Goal: Contribute content: Add original content to the website for others to see

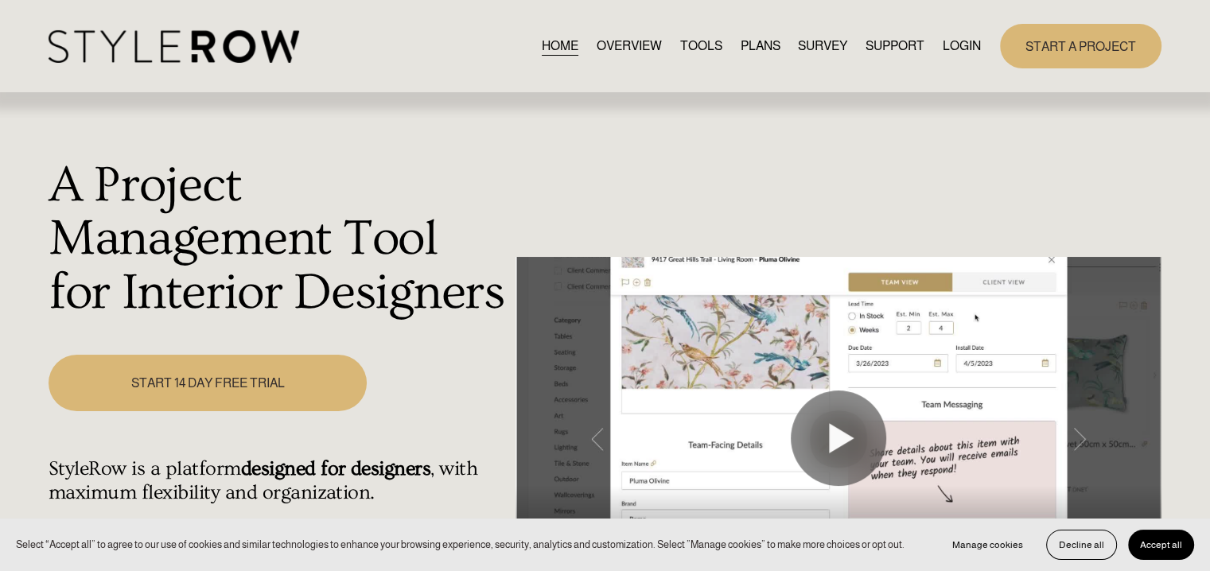
click at [969, 46] on link "LOGIN" at bounding box center [961, 45] width 38 height 21
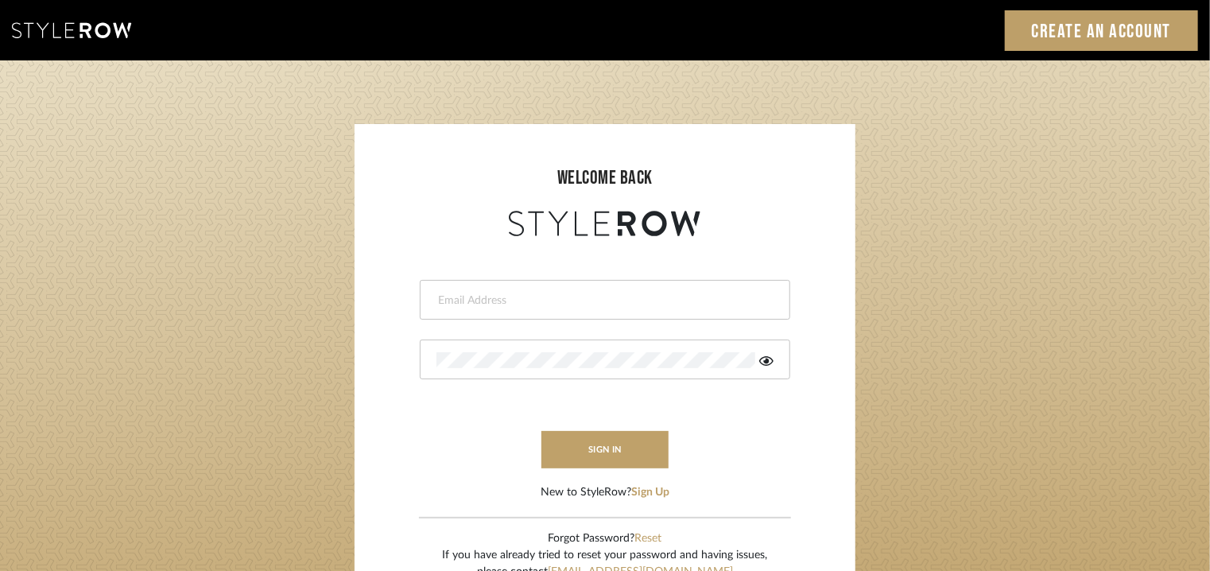
drag, startPoint x: 0, startPoint y: 0, endPoint x: 449, endPoint y: 293, distance: 536.7
click at [449, 293] on input "email" at bounding box center [603, 301] width 333 height 16
type input "tehseen@mancini-design.com"
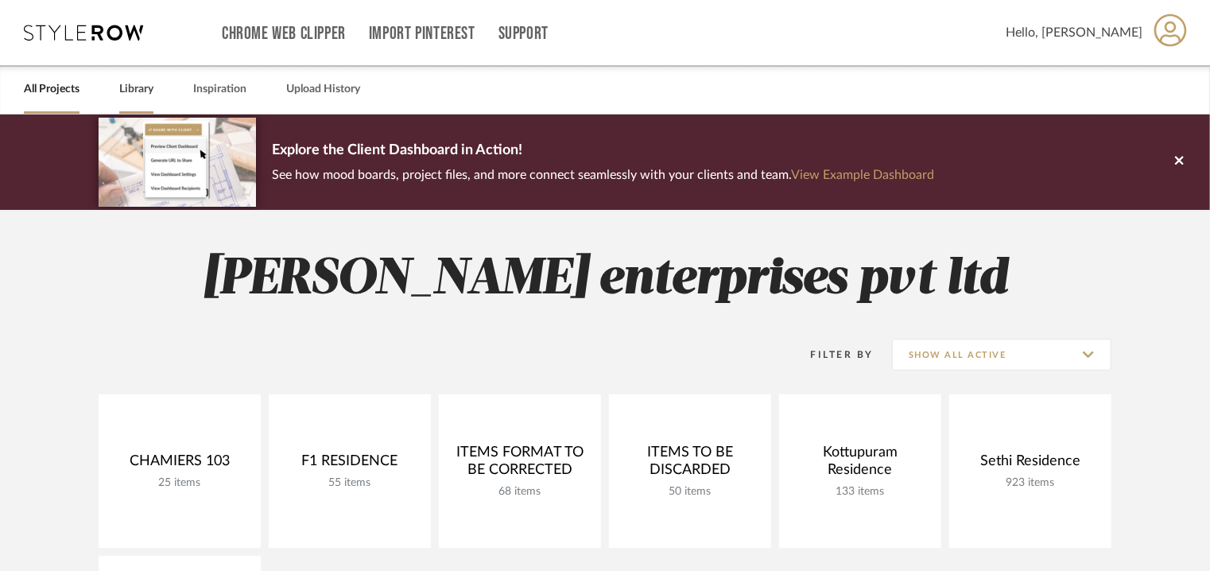
click at [143, 86] on link "Library" at bounding box center [136, 89] width 34 height 21
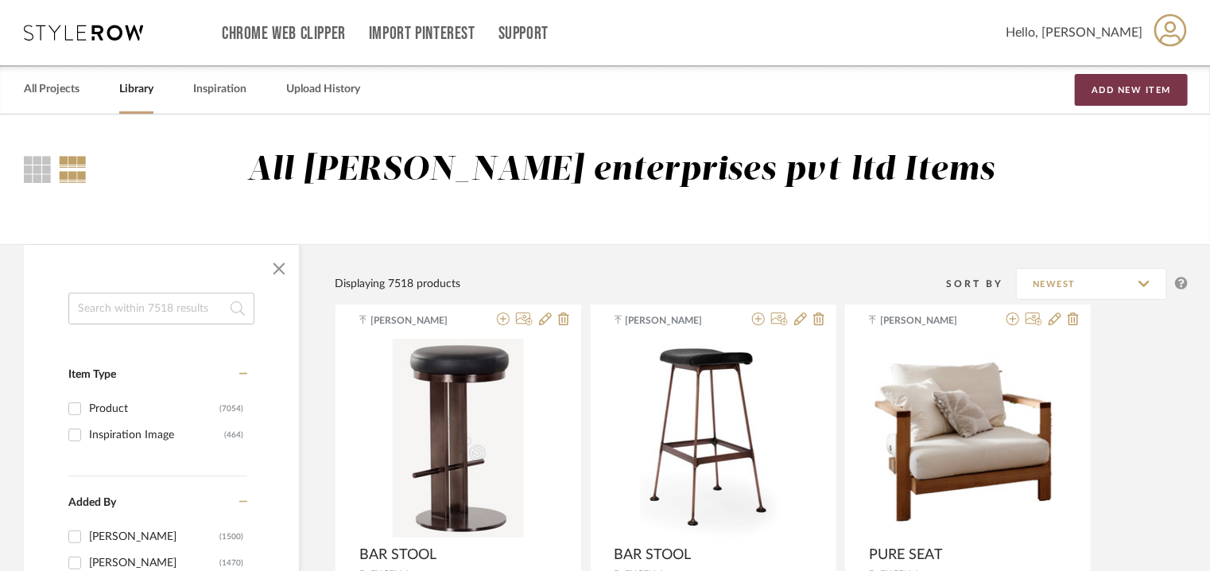
click at [1104, 98] on button "Add New Item" at bounding box center [1131, 90] width 113 height 32
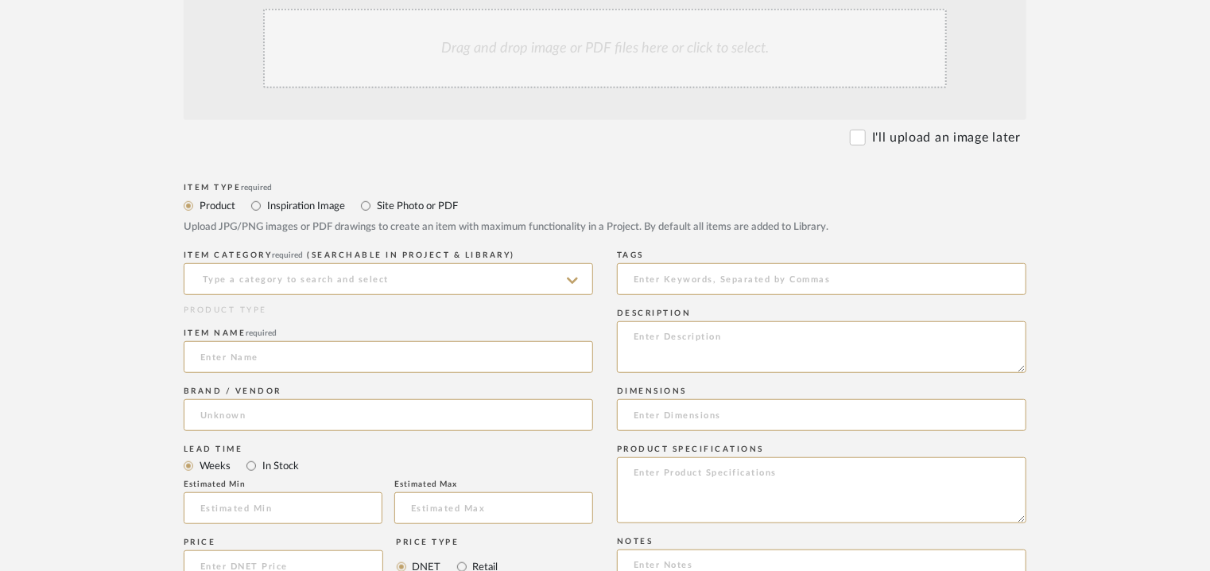
scroll to position [398, 0]
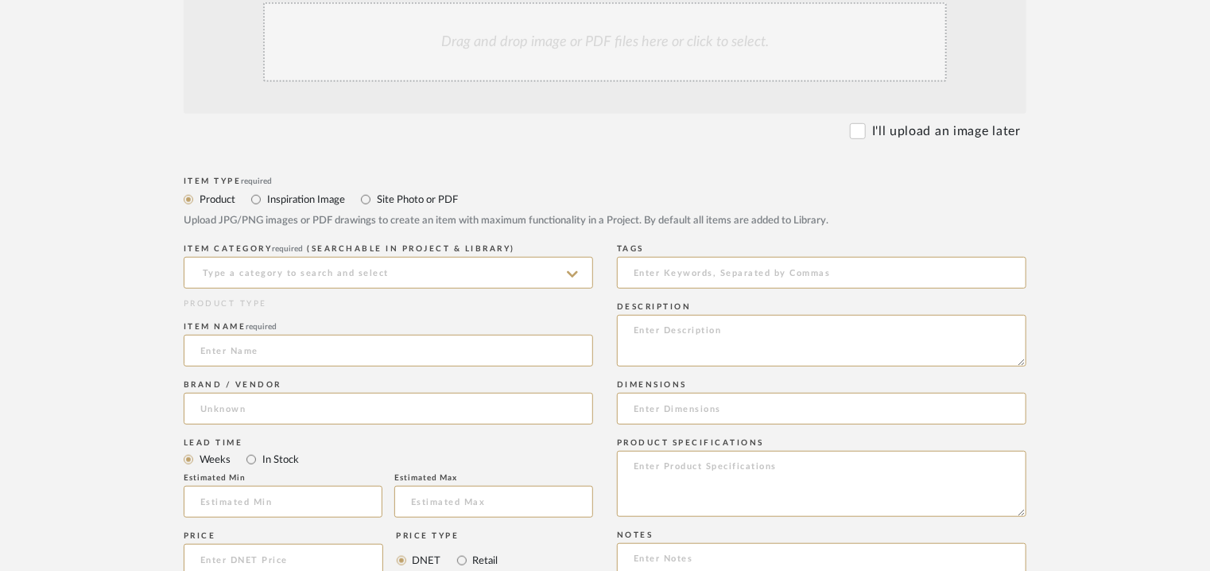
click at [277, 198] on label "Inspiration Image" at bounding box center [306, 199] width 80 height 17
click at [266, 198] on input "Inspiration Image" at bounding box center [256, 199] width 19 height 19
radio input "true"
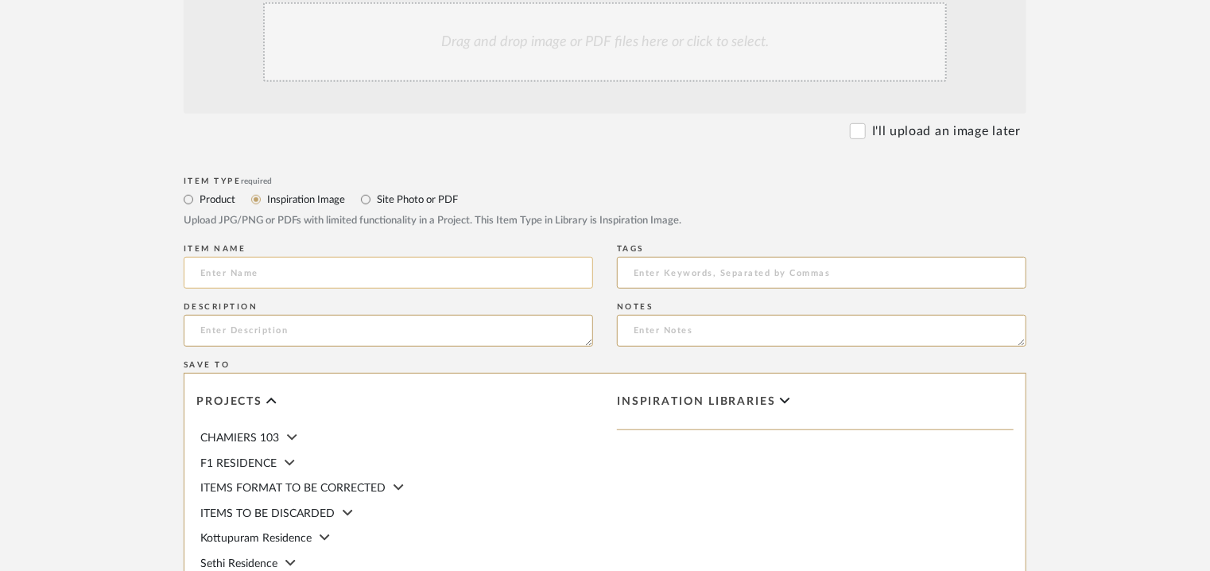
click at [274, 275] on input at bounding box center [389, 273] width 410 height 32
type input "DEFA"
click at [234, 330] on textarea at bounding box center [389, 331] width 410 height 32
paste textarea "Type : Brand Products/Services offered: We gives solutions for lighting and hom…"
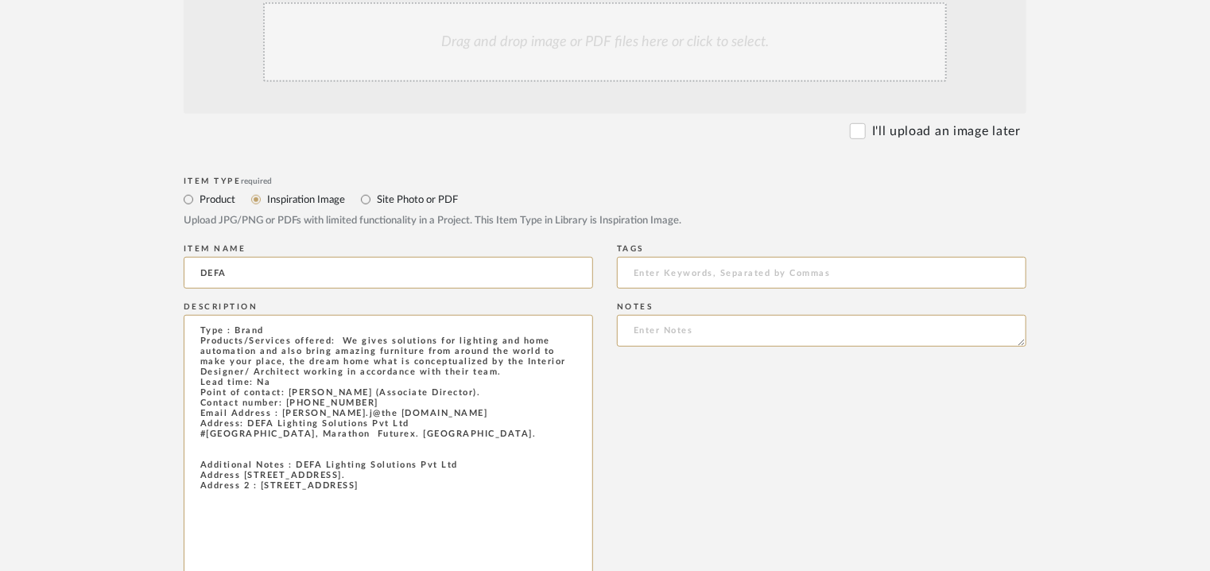
drag, startPoint x: 588, startPoint y: 340, endPoint x: 624, endPoint y: 617, distance: 279.2
drag, startPoint x: 459, startPoint y: 468, endPoint x: 298, endPoint y: 472, distance: 160.7
click at [298, 472] on textarea "Type : Brand Products/Services offered: We gives solutions for lighting and hom…" at bounding box center [389, 469] width 410 height 309
type textarea "Type : Brand Products/Services offered: We gives solutions for lighting and hom…"
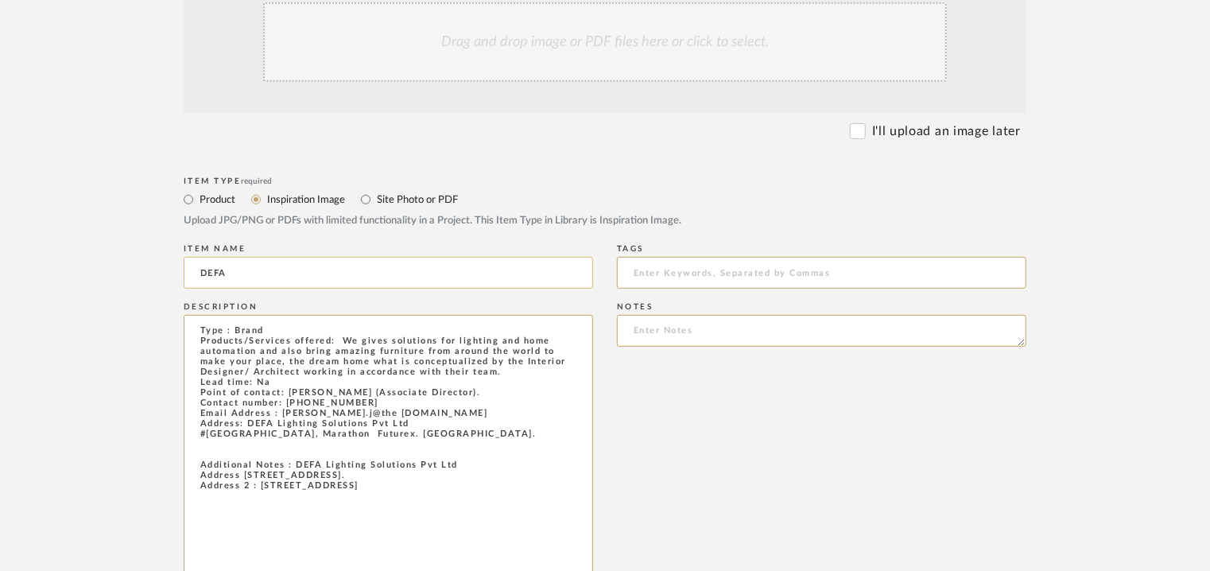
drag, startPoint x: 308, startPoint y: 478, endPoint x: 264, endPoint y: 266, distance: 216.8
click at [264, 266] on input "DEFA" at bounding box center [389, 273] width 410 height 32
paste input "Type : Brand Products/Services offered: We gives solutions for lighting and hom…"
drag, startPoint x: 578, startPoint y: 272, endPoint x: 229, endPoint y: 271, distance: 349.1
click at [229, 271] on input "DEFA Type : Brand Products/Services offered: We gives solutions for lighting an…" at bounding box center [389, 273] width 410 height 32
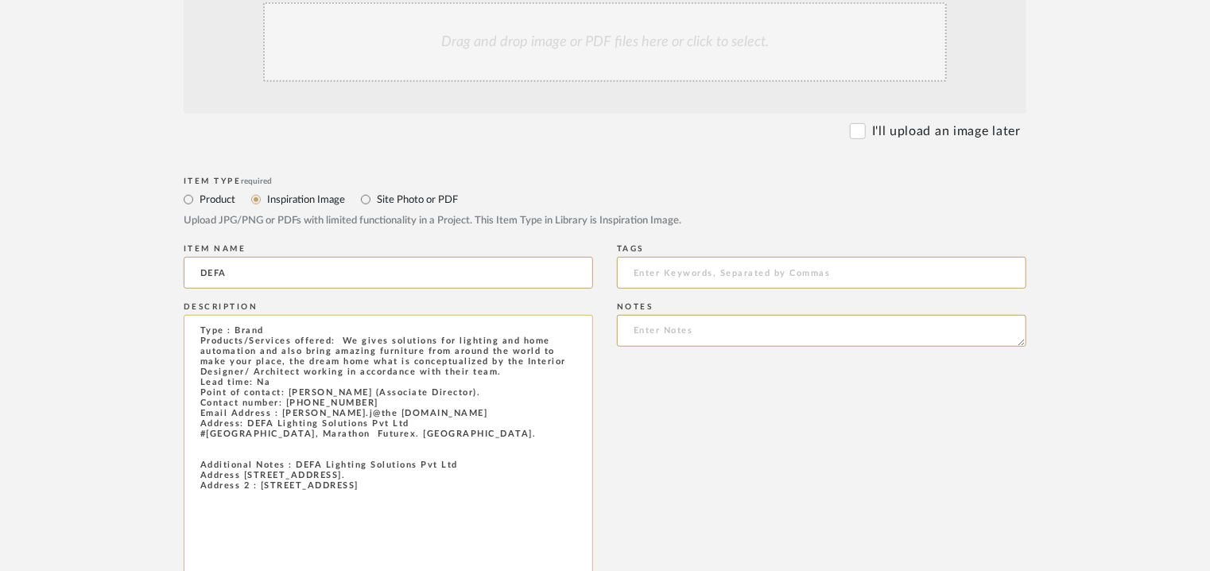
drag, startPoint x: 324, startPoint y: 471, endPoint x: 457, endPoint y: 468, distance: 132.8
click at [457, 468] on textarea "Type : Brand Products/Services offered: We gives solutions for lighting and hom…" at bounding box center [389, 469] width 410 height 309
click at [300, 273] on input "DEFA" at bounding box center [389, 273] width 410 height 32
paste input "Lighting Solutions Pvt Ltd"
click at [248, 271] on input "DEFA Lighting Solutions Pvt Ltd" at bounding box center [389, 273] width 410 height 32
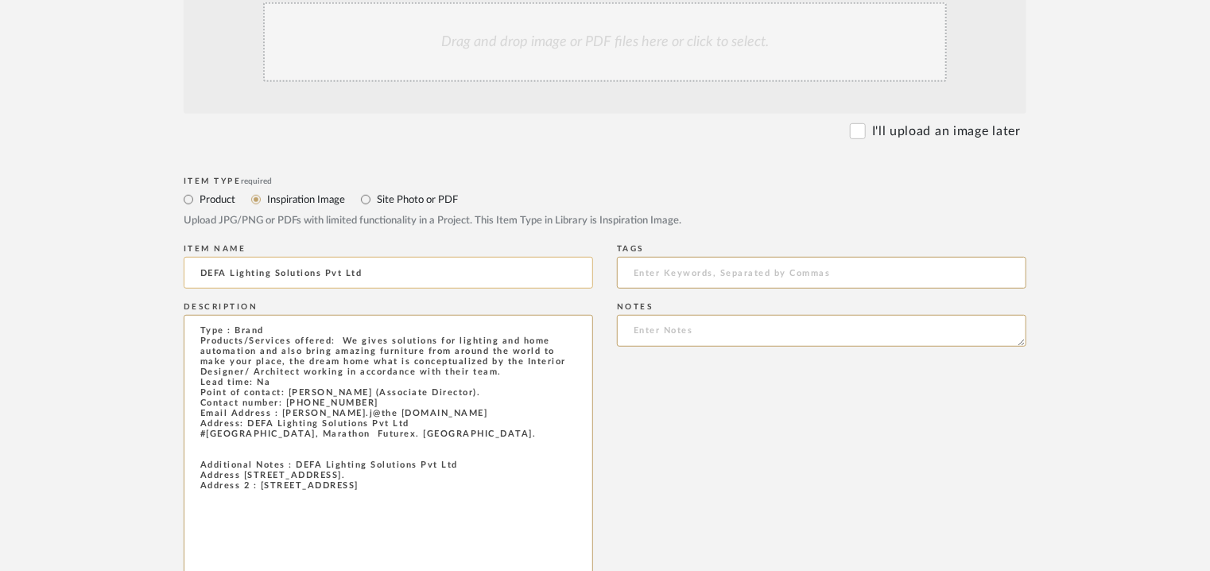
click at [248, 271] on input "DEFA Lighting Solutions Pvt Ltd" at bounding box center [389, 273] width 410 height 32
type input "DEFA LIGHTING SOLUTIONS PVT LTD"
click at [678, 274] on input at bounding box center [822, 273] width 410 height 32
type input "lighting solutions,"
click at [511, 49] on div "Drag and drop image or PDF files here or click to select." at bounding box center [605, 42] width 684 height 80
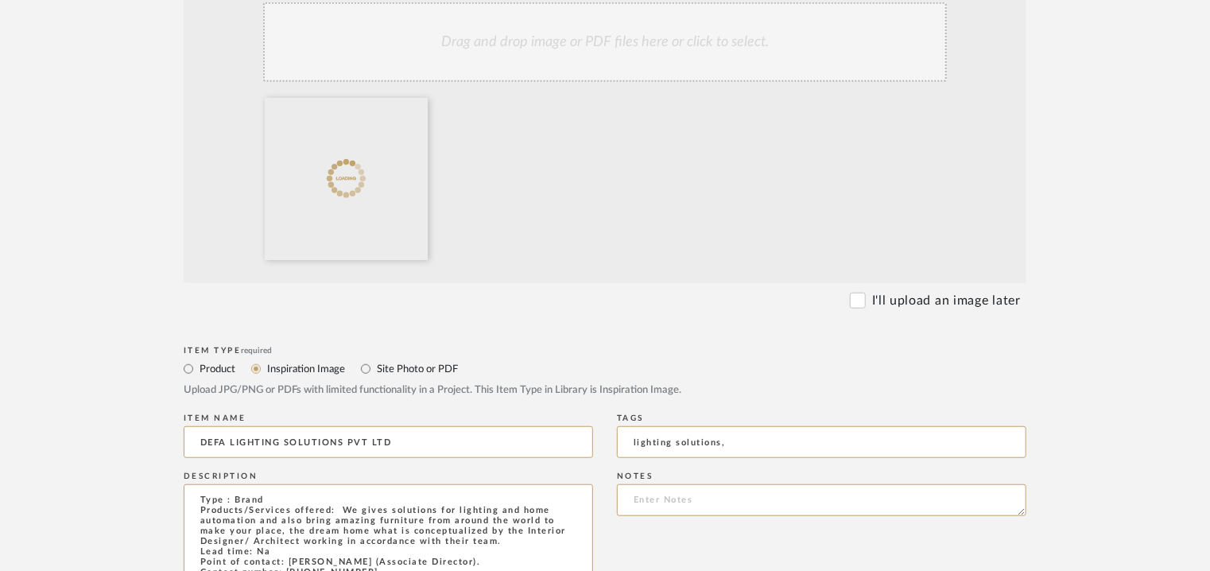
click at [512, 51] on div "Drag and drop image or PDF files here or click to select." at bounding box center [605, 42] width 684 height 80
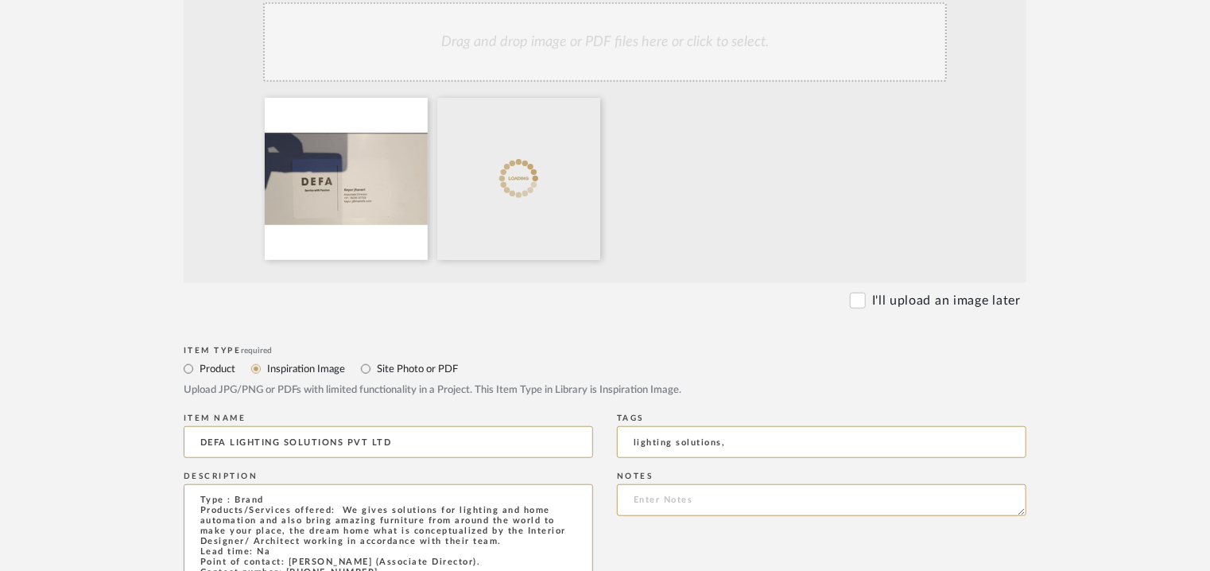
click at [573, 62] on div "Drag and drop image or PDF files here or click to select." at bounding box center [605, 42] width 684 height 80
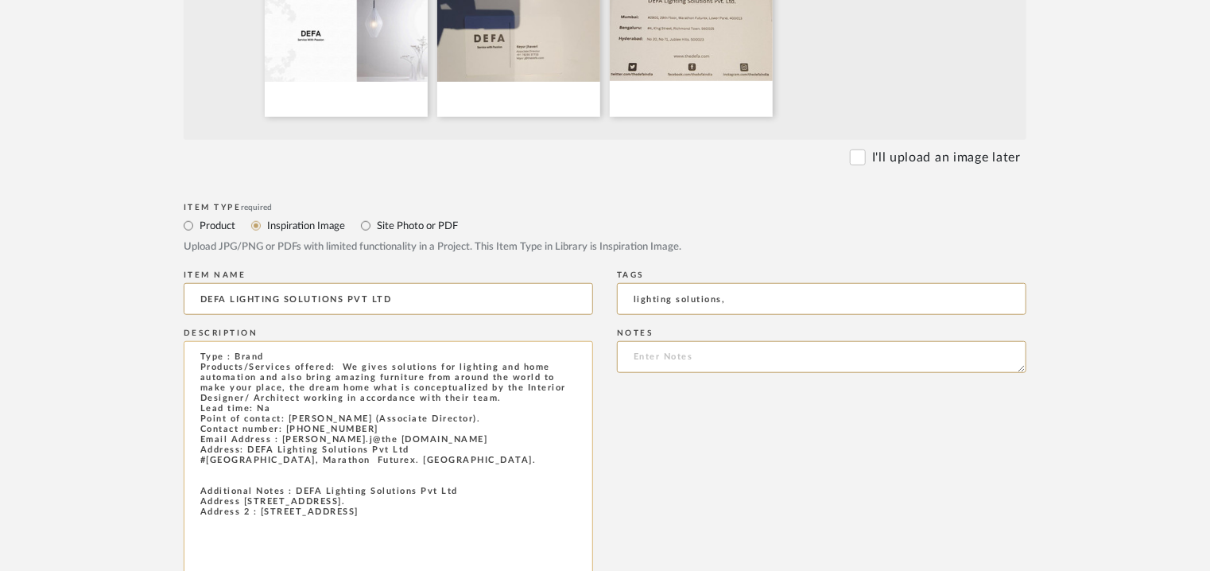
scroll to position [795, 0]
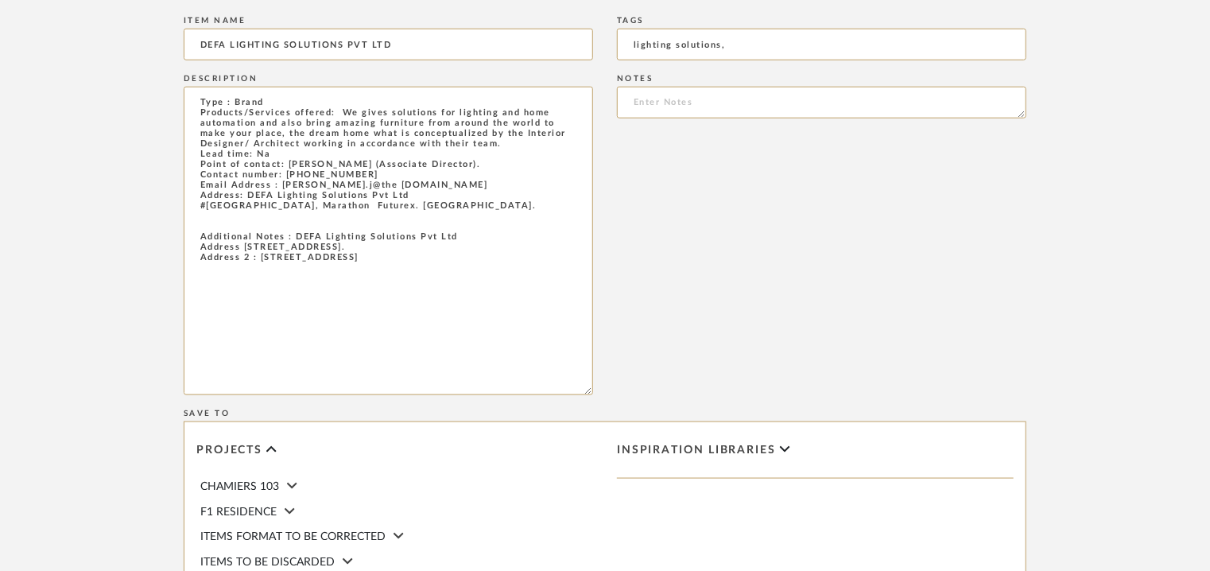
click at [786, 449] on icon at bounding box center [785, 449] width 10 height 6
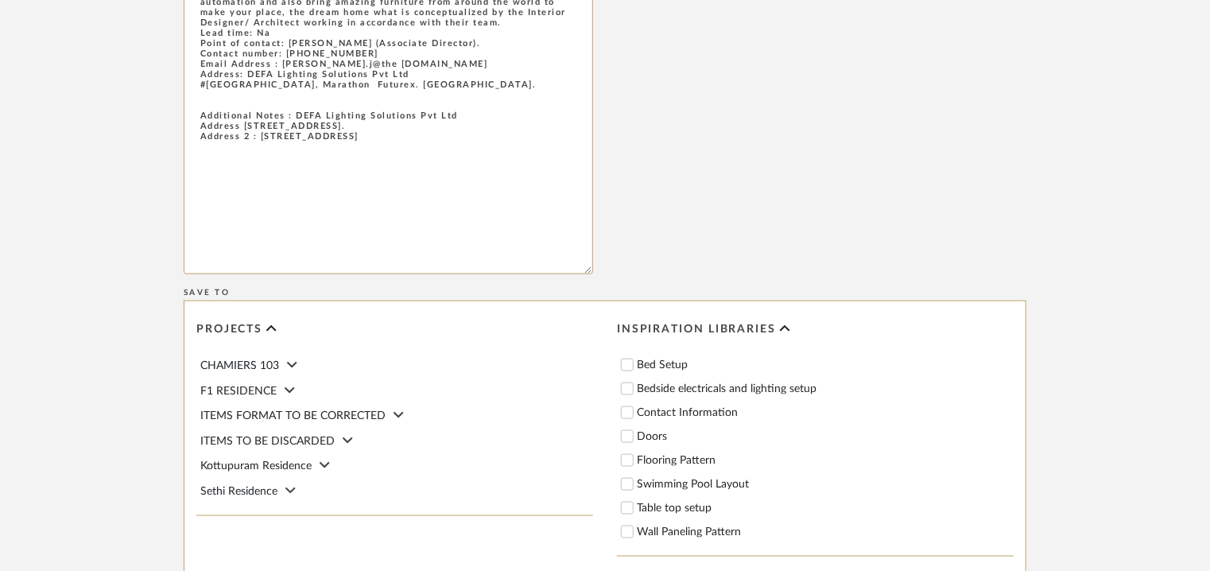
scroll to position [954, 0]
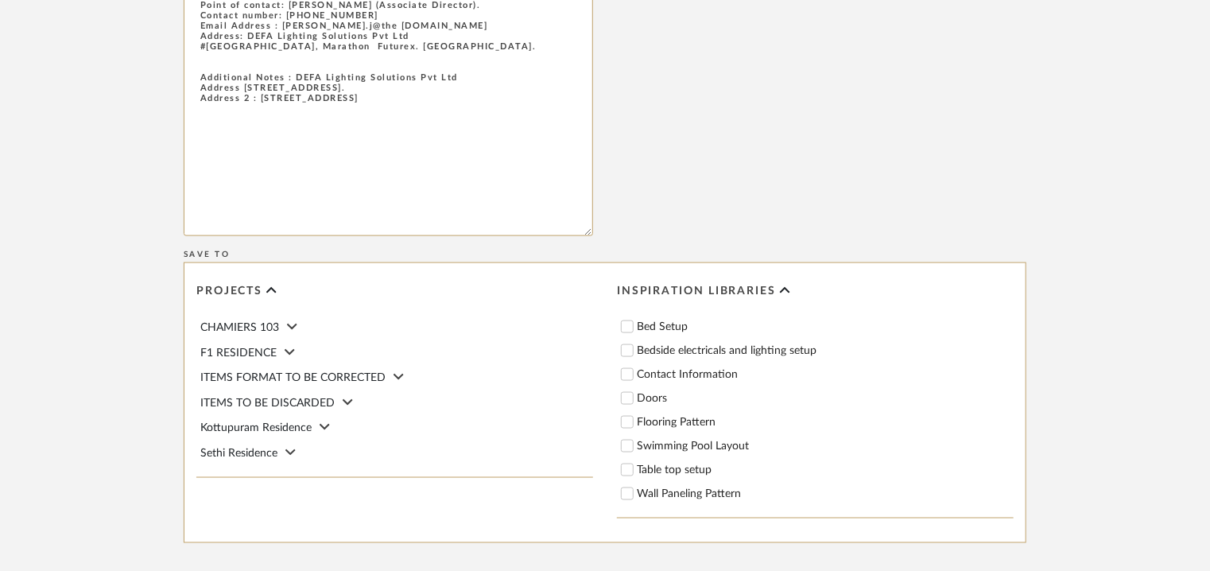
click at [625, 375] on input "Contact Information" at bounding box center [628, 375] width 16 height 16
checkbox input "true"
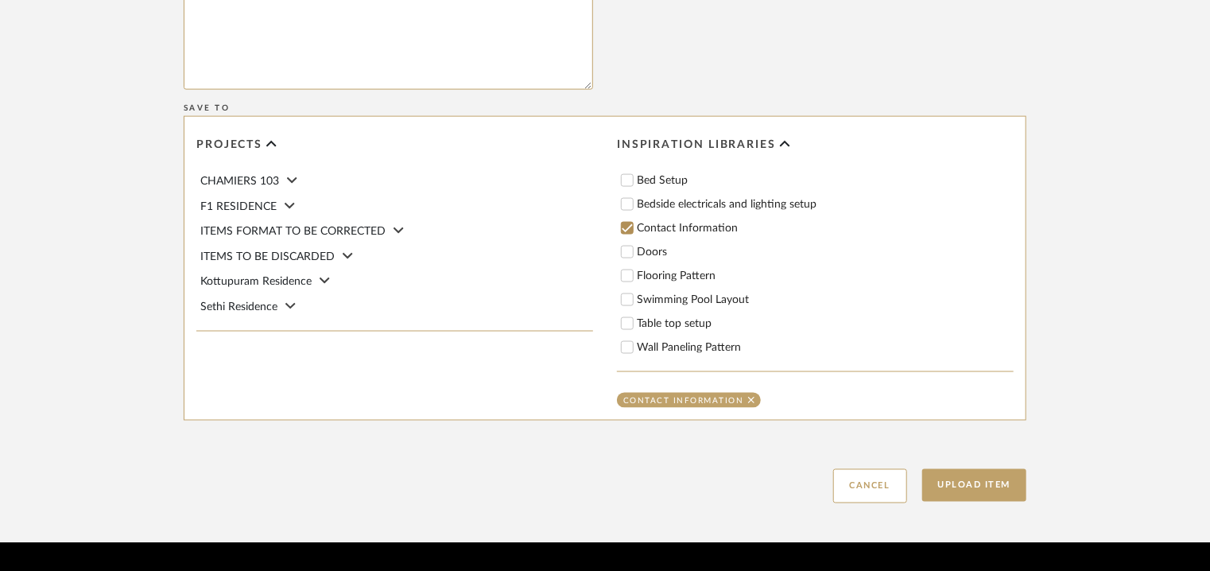
scroll to position [1066, 0]
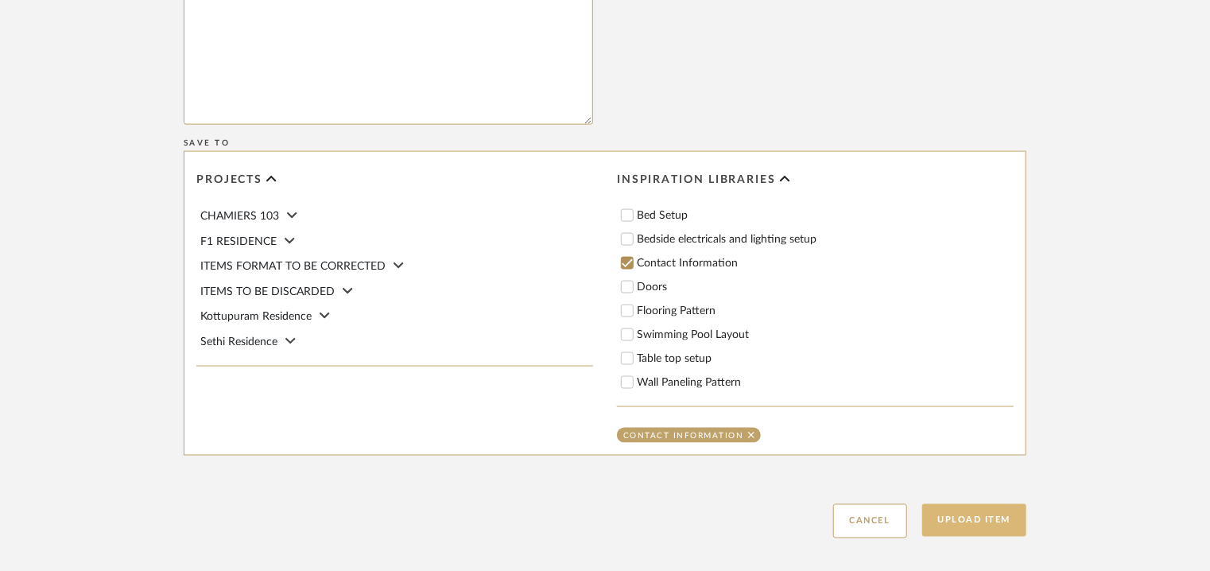
click at [979, 526] on button "Upload Item" at bounding box center [975, 520] width 105 height 33
